Goal: Complete application form

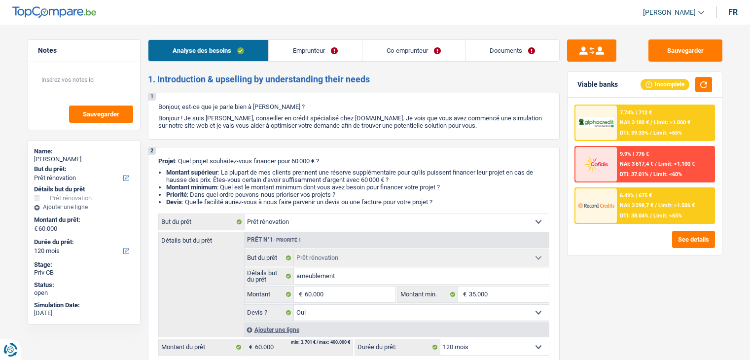
select select "renovation"
select select "120"
select select "renovation"
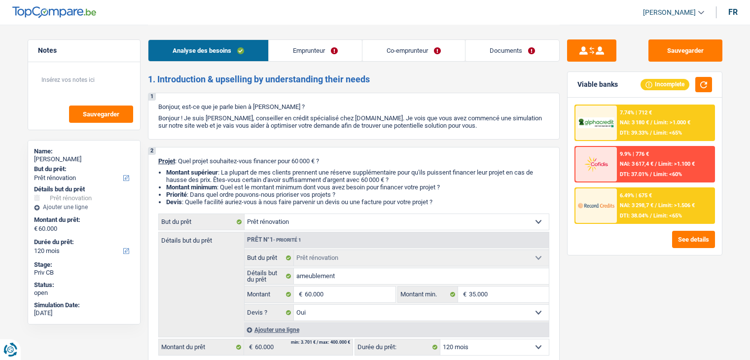
select select "yes"
select select "120"
select select "privateEmployee"
select select "unemployed"
select select "familyAllowances"
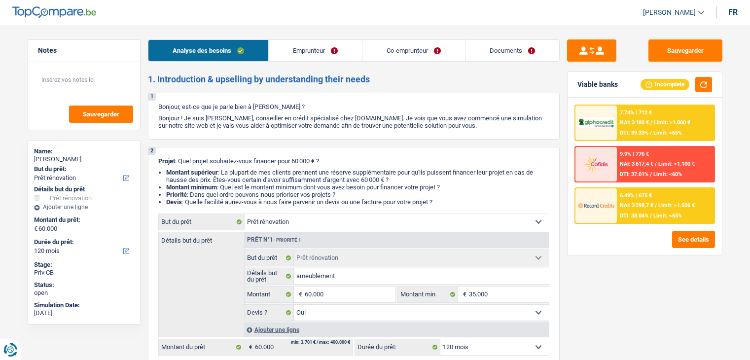
select select "netSalary"
select select "mealVouchers"
select select "unemployment"
select select "ownerWithMortgage"
select select "mortgage"
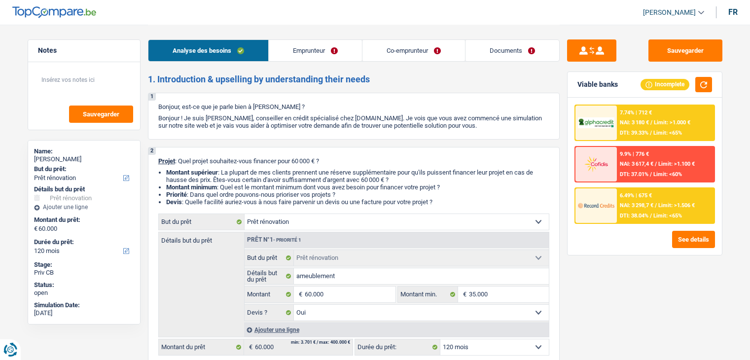
select select "300"
select select "carLoan"
select select "60"
select select "renovation"
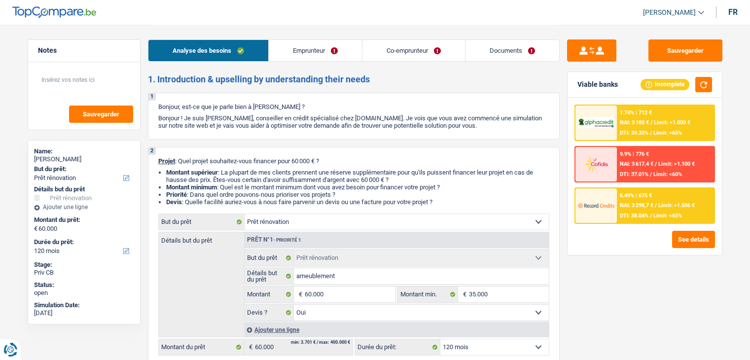
select select "yes"
select select "120"
click at [668, 50] on button "Sauvegarder" at bounding box center [685, 50] width 74 height 22
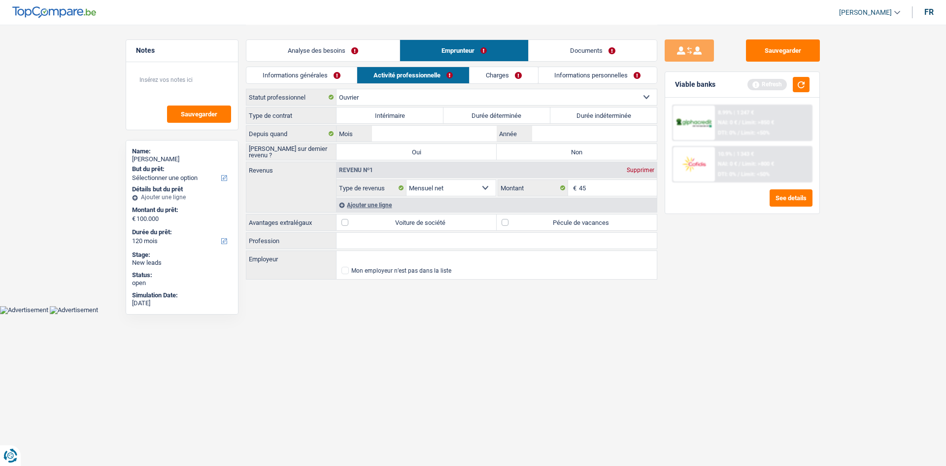
select select "120"
select select "worker"
select select "netSalary"
click at [751, 53] on button "Sauvegarder" at bounding box center [783, 50] width 74 height 22
